Goal: Find specific page/section: Find specific page/section

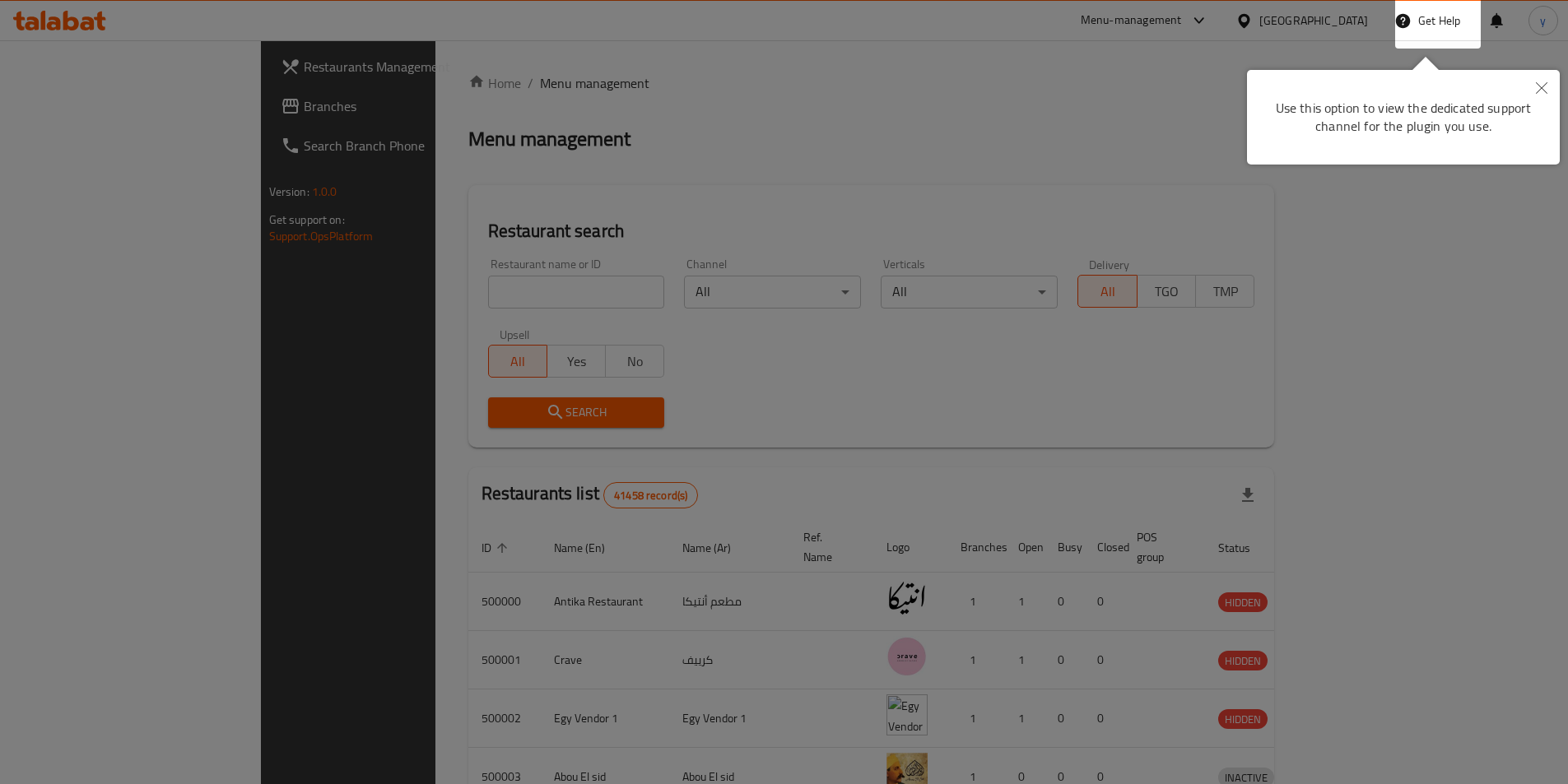
click at [1536, 96] on button "Close" at bounding box center [1541, 89] width 36 height 38
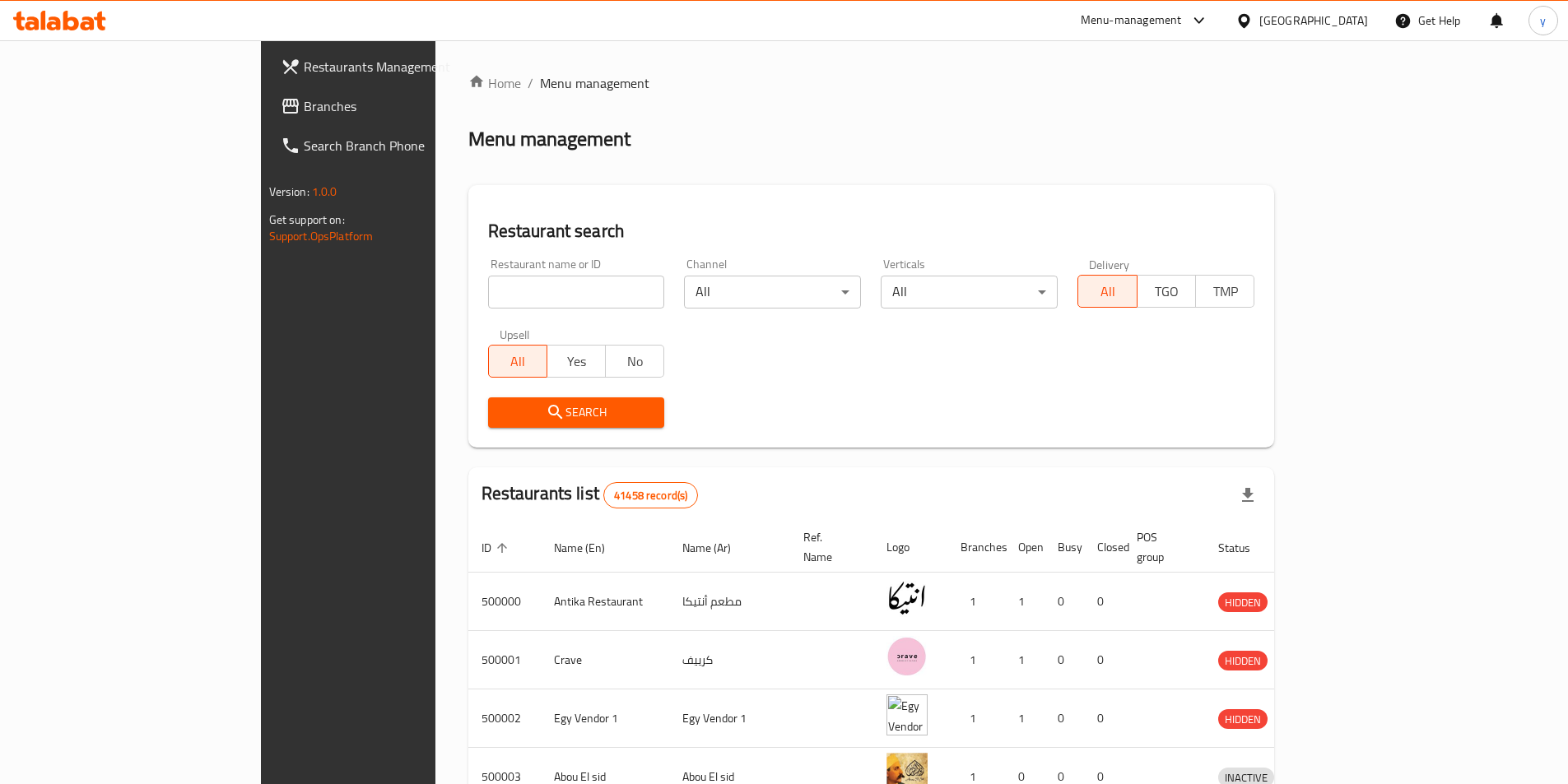
click at [1253, 22] on icon at bounding box center [1244, 20] width 17 height 17
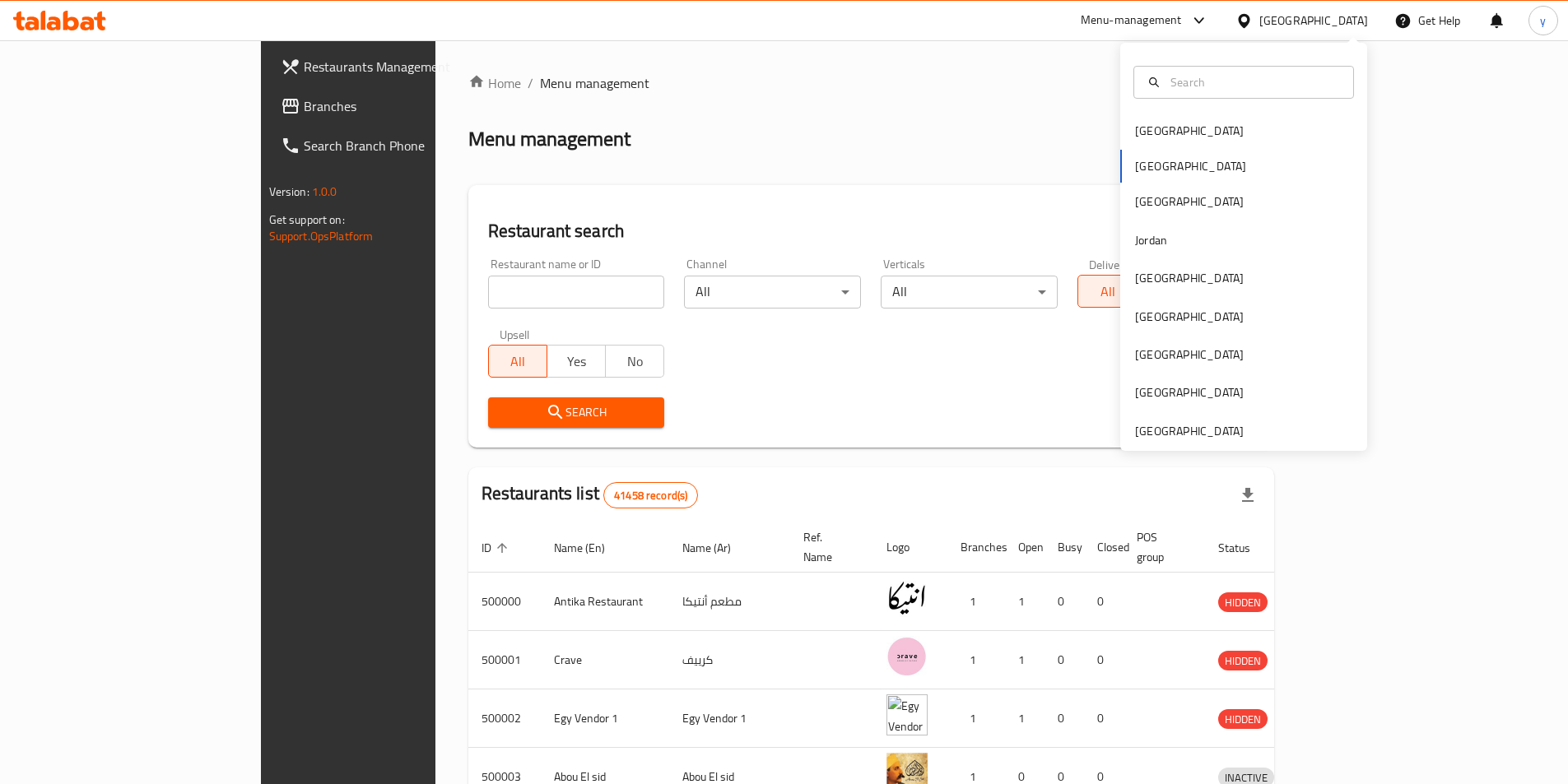
click at [1202, 443] on div "[GEOGRAPHIC_DATA] [GEOGRAPHIC_DATA] [GEOGRAPHIC_DATA] [GEOGRAPHIC_DATA] [GEOGRA…" at bounding box center [1244, 247] width 247 height 408
click at [1201, 436] on div "[GEOGRAPHIC_DATA]" at bounding box center [1189, 431] width 108 height 18
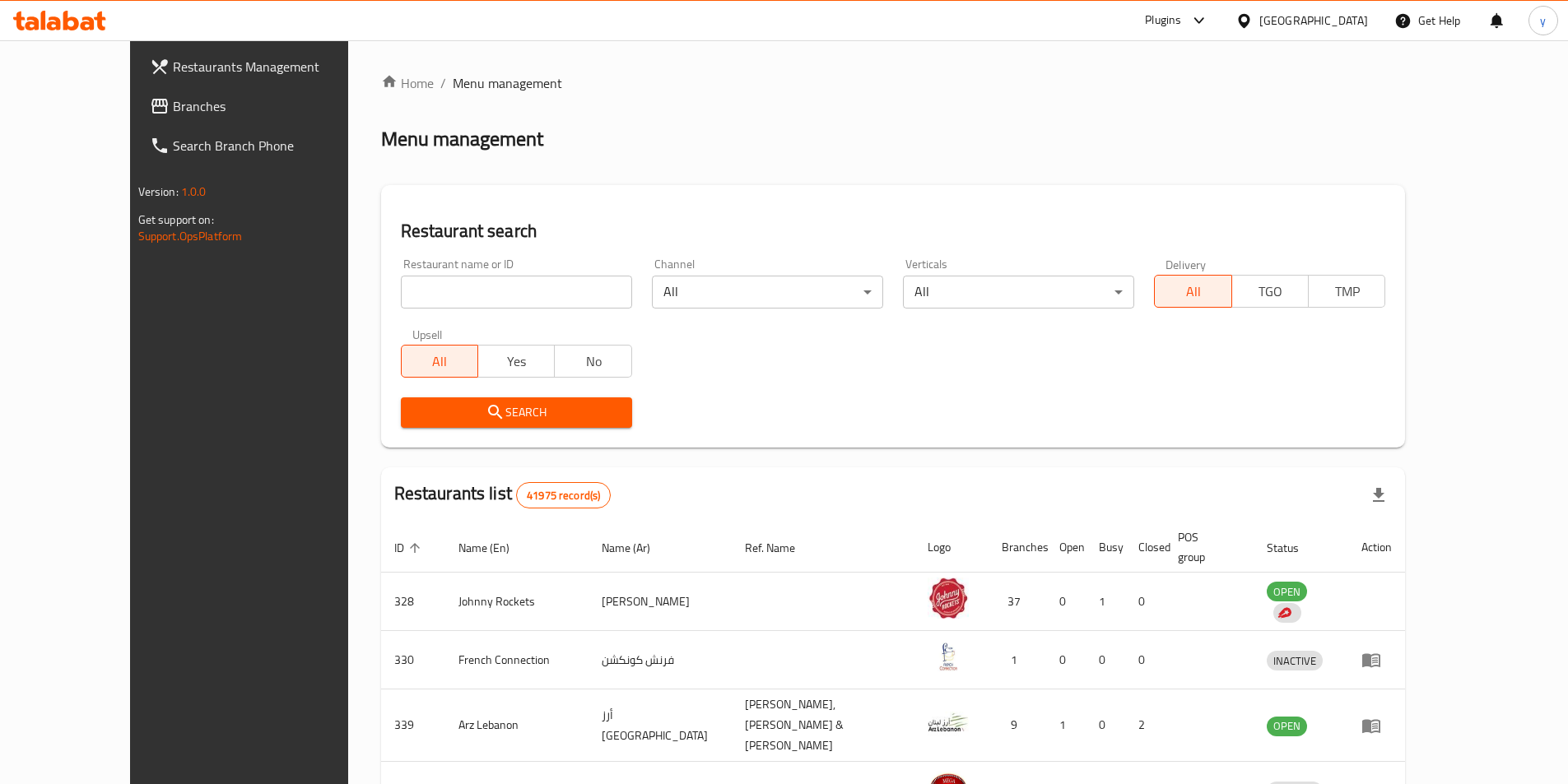
click at [473, 302] on input "search" at bounding box center [516, 292] width 231 height 33
paste input "780041"
type input "780041"
click at [173, 110] on span "Branches" at bounding box center [276, 106] width 206 height 20
